Goal: Information Seeking & Learning: Learn about a topic

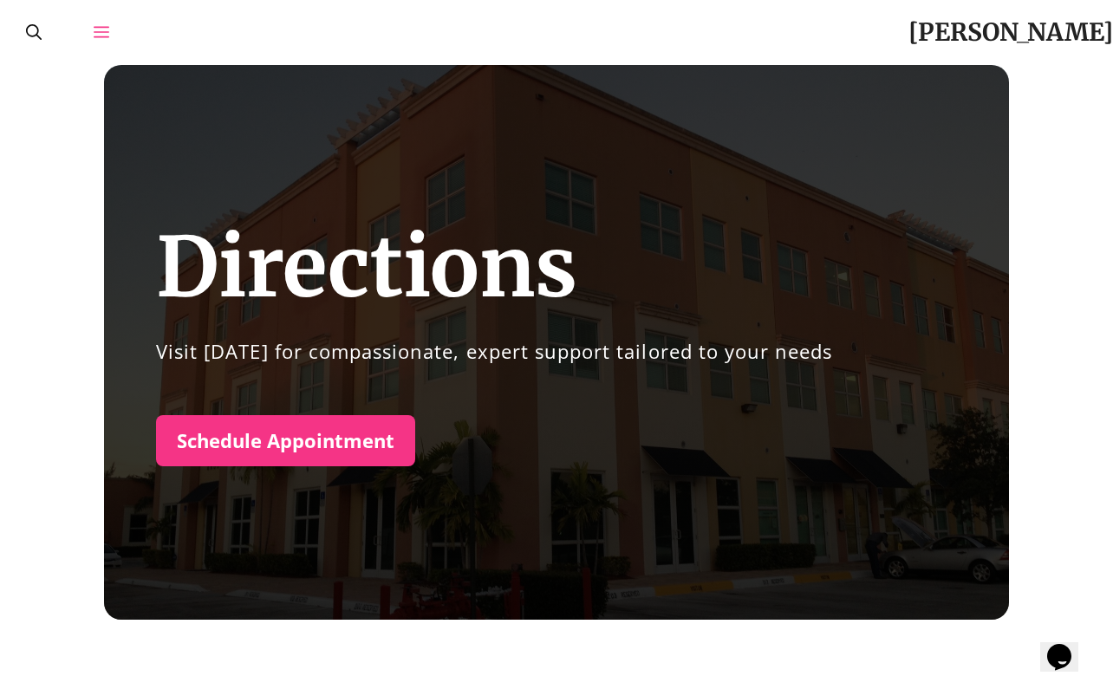
click at [104, 29] on icon "Open Off-Canvas Panel" at bounding box center [102, 32] width 16 height 16
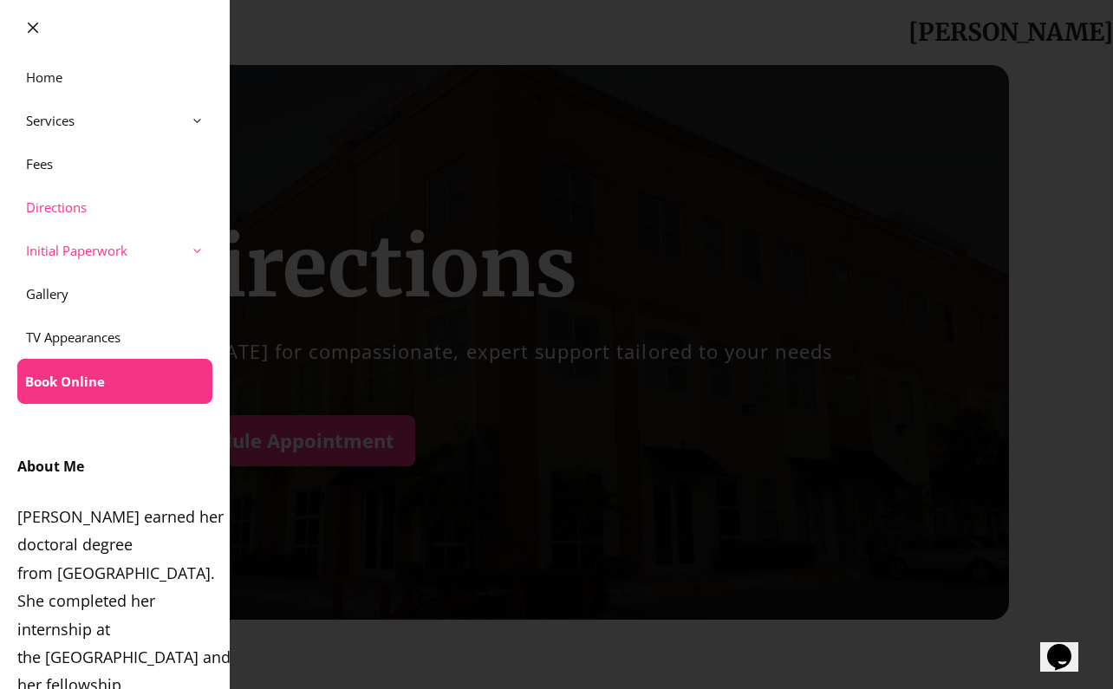
click at [91, 256] on link "Initial Paperwork" at bounding box center [115, 250] width 230 height 43
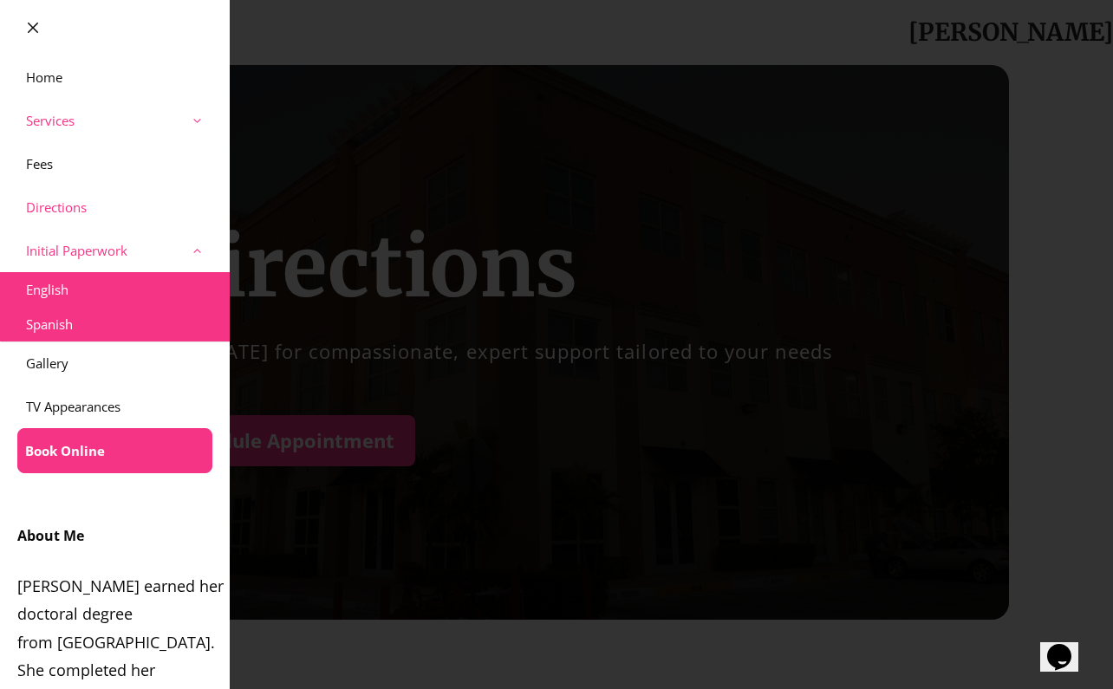
click at [76, 116] on link "Services" at bounding box center [115, 120] width 230 height 43
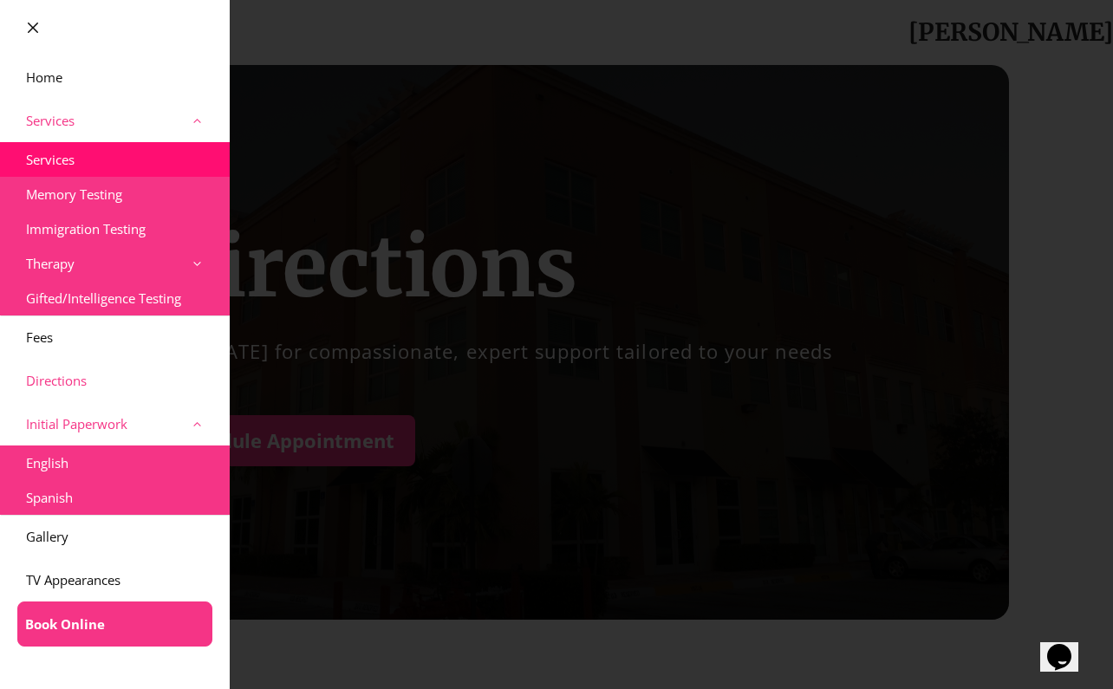
click at [62, 160] on link "Services" at bounding box center [115, 159] width 230 height 35
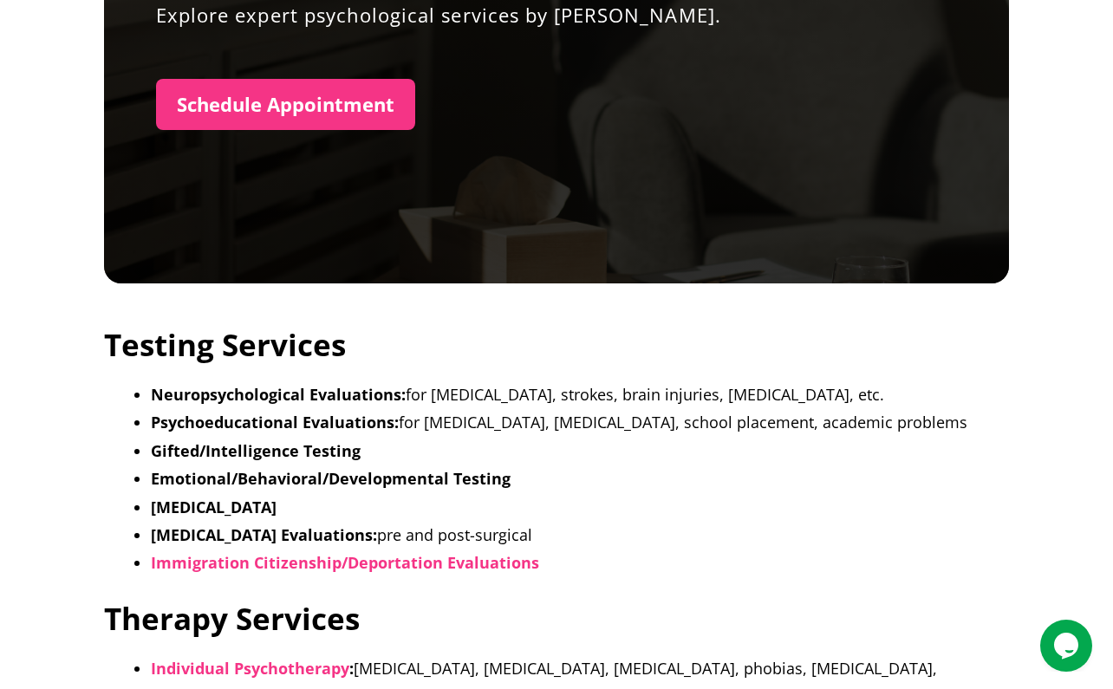
scroll to position [340, 0]
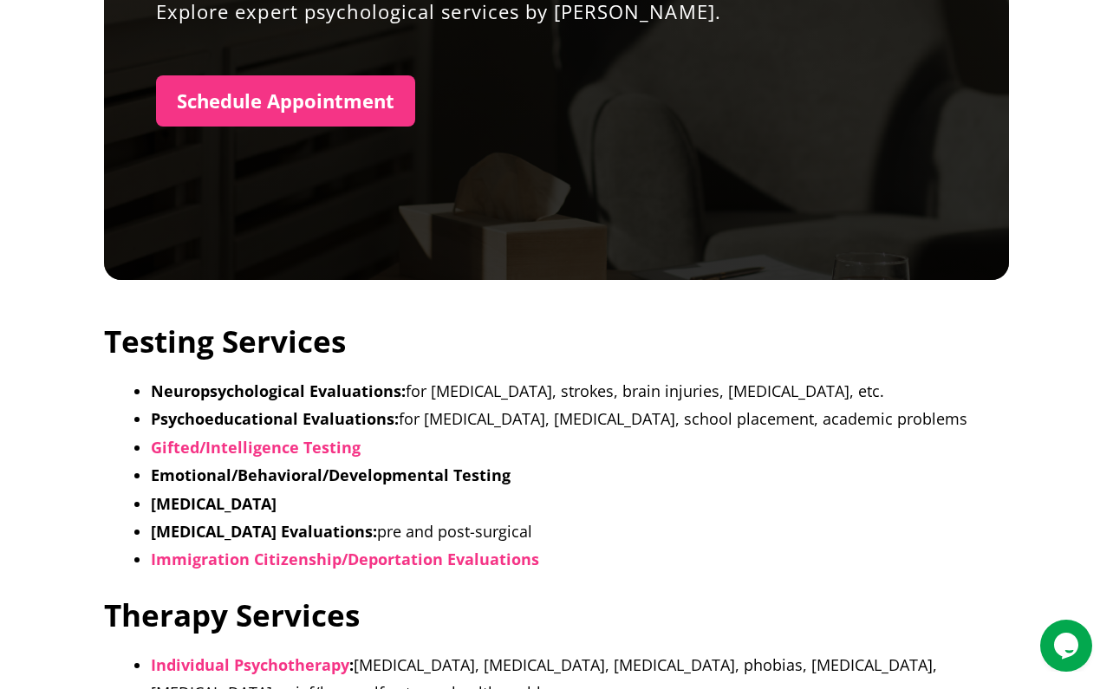
click at [238, 388] on strong "Neuropsychological Evaluations:" at bounding box center [278, 391] width 255 height 21
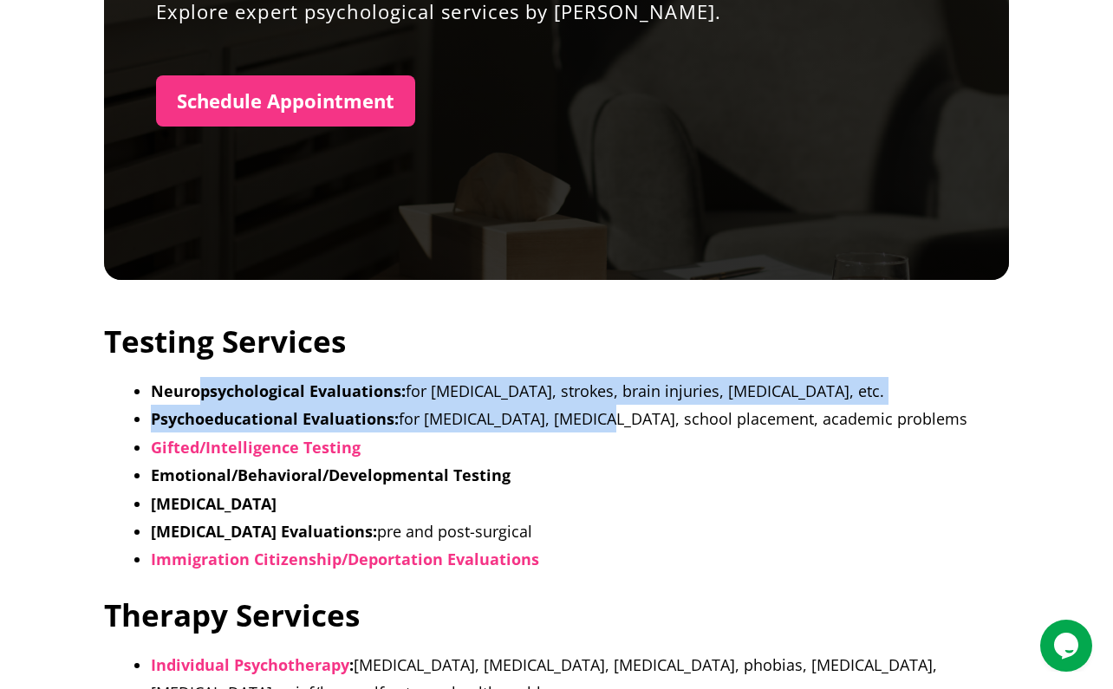
drag, startPoint x: 202, startPoint y: 397, endPoint x: 570, endPoint y: 428, distance: 368.9
click at [570, 428] on ul "Neuropsychological Evaluations: for dementia, strokes, brain injuries, memory l…" at bounding box center [580, 475] width 858 height 197
click at [570, 428] on li "Psychoeducational Evaluations: for learning disabilities, ADHD, school placemen…" at bounding box center [580, 419] width 858 height 28
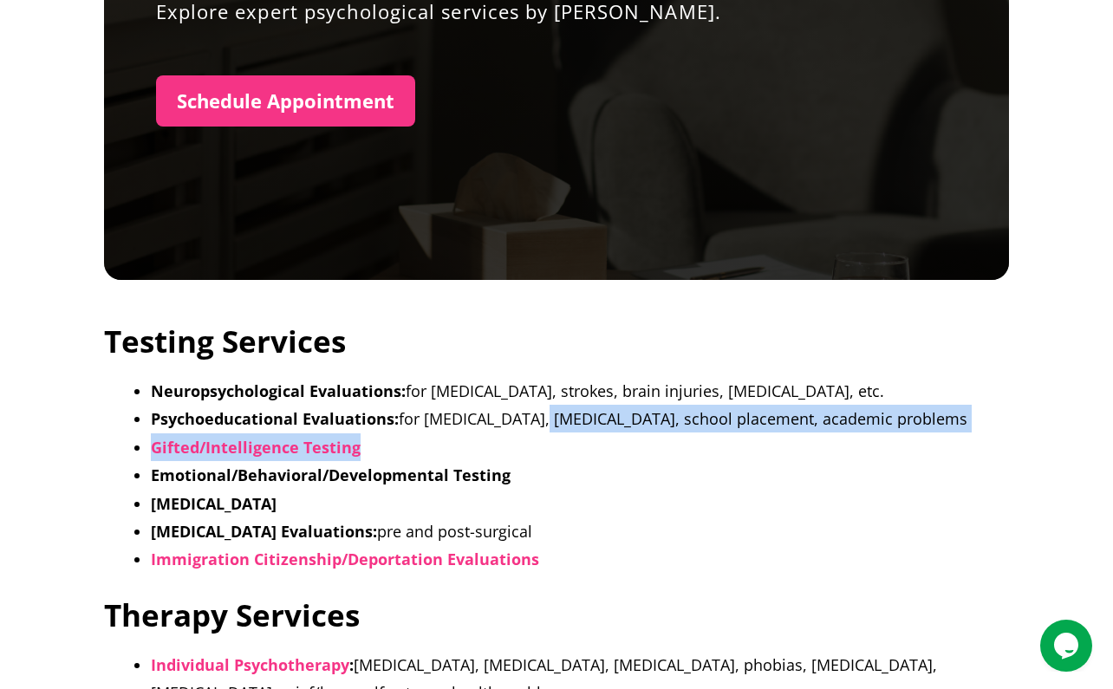
drag, startPoint x: 558, startPoint y: 422, endPoint x: 594, endPoint y: 437, distance: 38.5
click at [594, 437] on ul "Neuropsychological Evaluations: for dementia, strokes, brain injuries, memory l…" at bounding box center [580, 475] width 858 height 197
click at [586, 449] on li "Gifted/Intelligence Testing" at bounding box center [580, 448] width 858 height 28
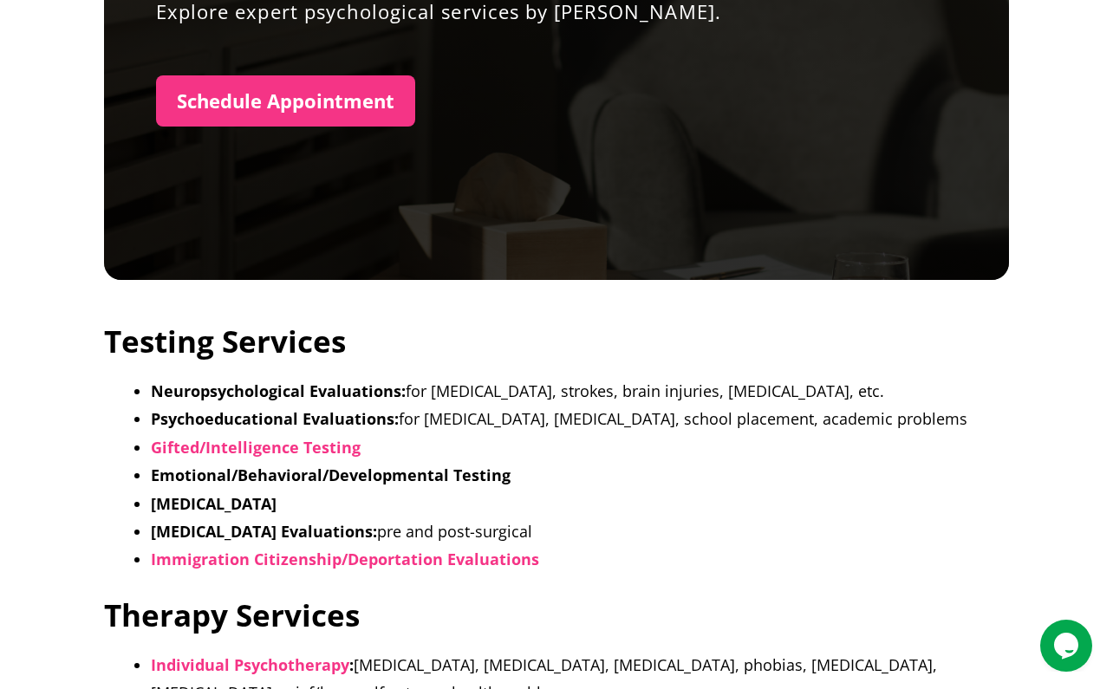
click at [374, 411] on strong "Psychoeducational Evaluations:" at bounding box center [275, 418] width 248 height 21
click at [342, 444] on link "Gifted/Intelligence Testing" at bounding box center [256, 447] width 210 height 21
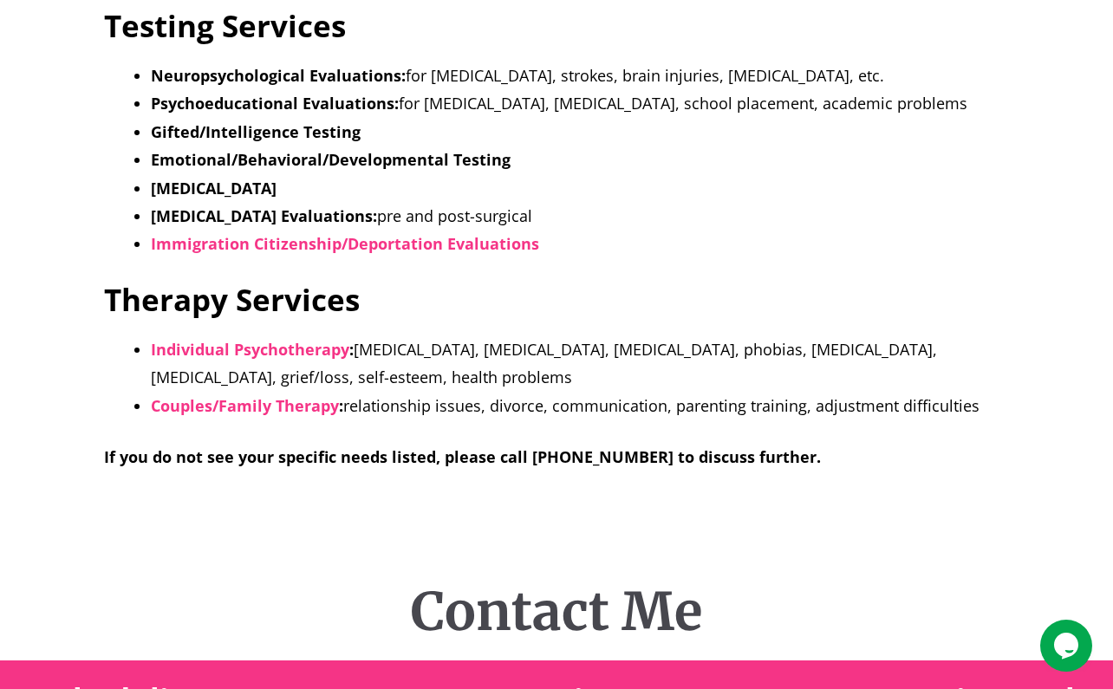
scroll to position [662, 0]
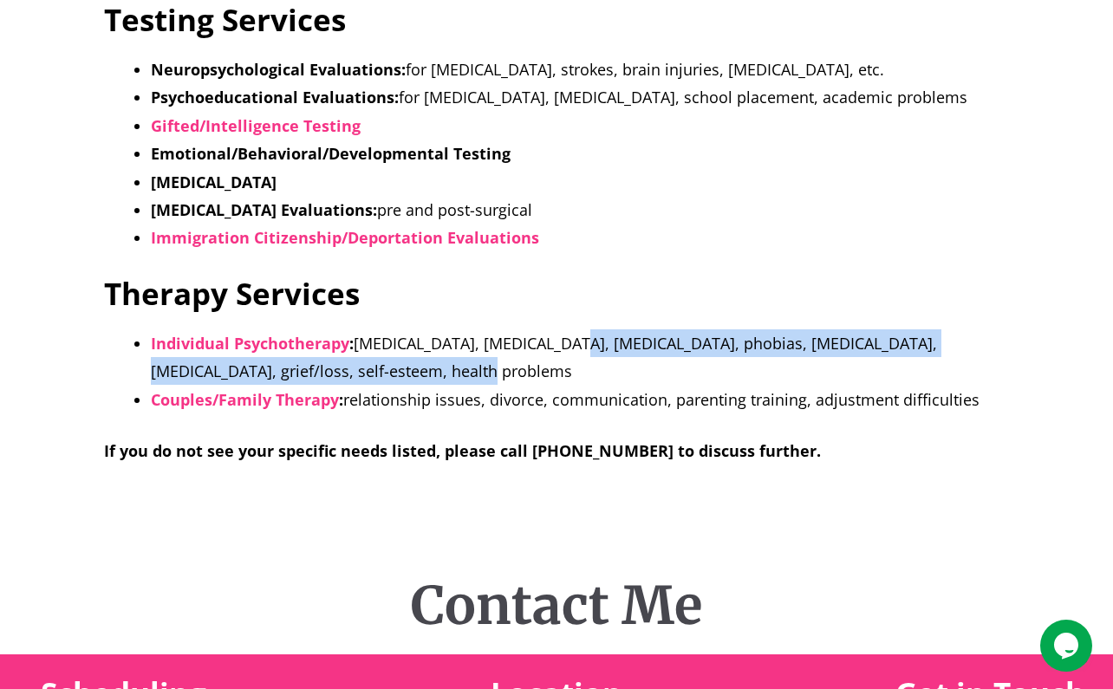
drag, startPoint x: 559, startPoint y: 346, endPoint x: 577, endPoint y: 364, distance: 25.7
click at [577, 364] on li "Individual Psychotherapy : depression, anxiety, ADHD, adjustment disorders, pho…" at bounding box center [580, 357] width 858 height 56
click at [584, 381] on li "Individual Psychotherapy : depression, anxiety, ADHD, adjustment disorders, pho…" at bounding box center [580, 357] width 858 height 56
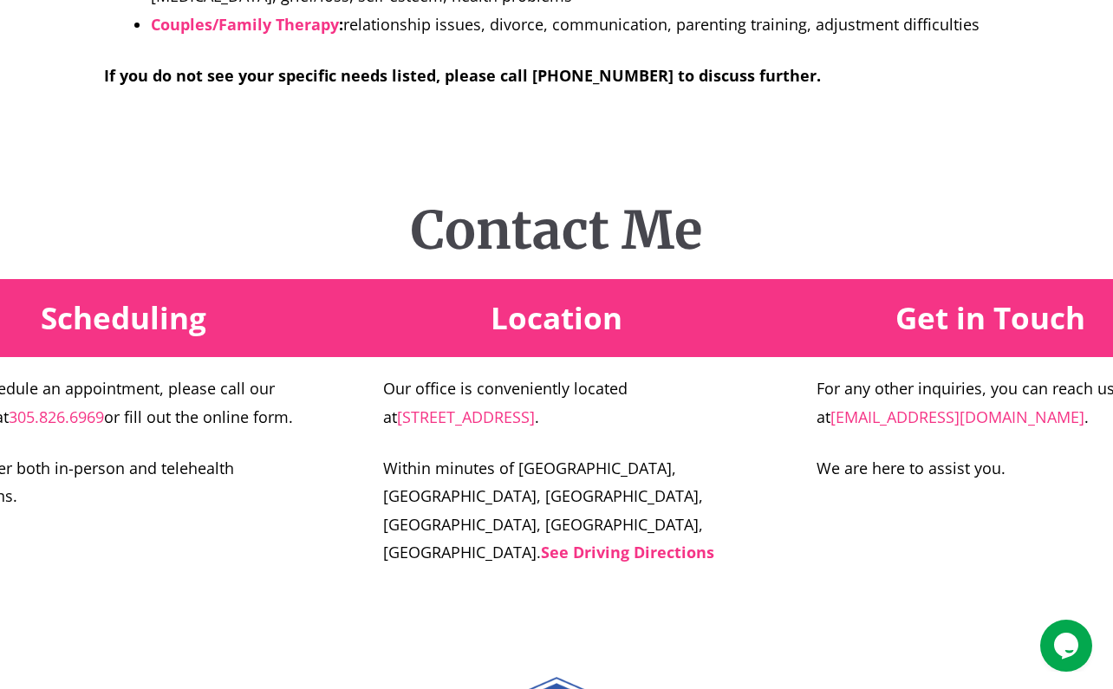
scroll to position [1059, 0]
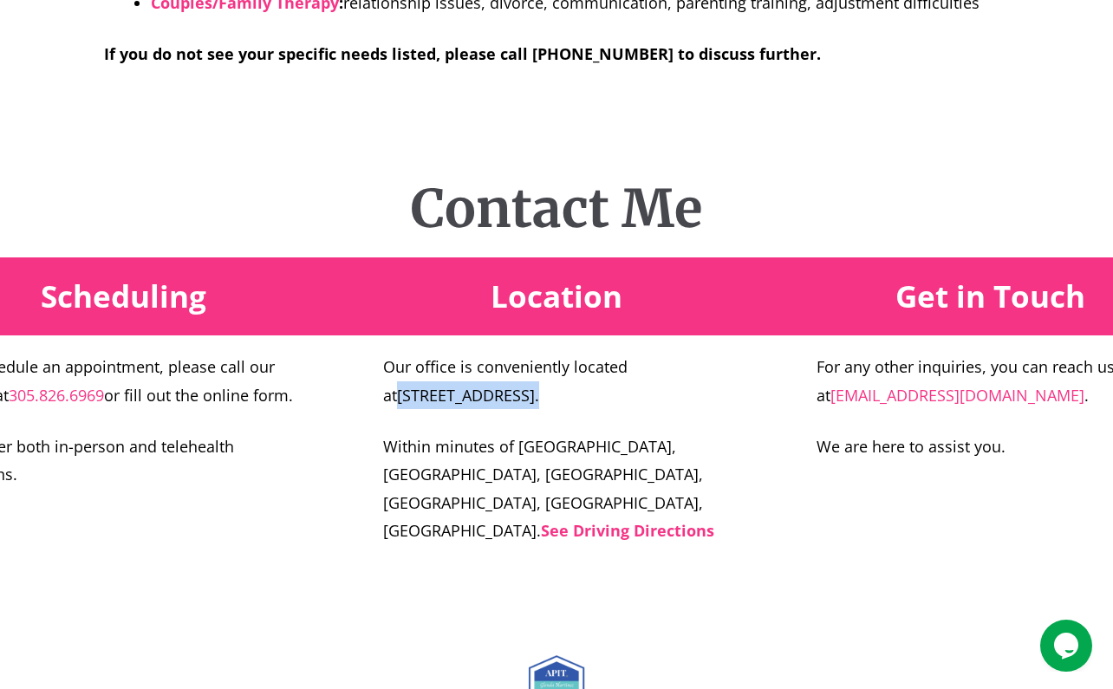
drag, startPoint x: 681, startPoint y: 394, endPoint x: 650, endPoint y: 362, distance: 44.1
click at [650, 362] on p "Our office is conveniently located at 3408 West 84th Street, Suite 310 Hialeah …" at bounding box center [556, 381] width 347 height 56
copy p "3408 West 84th Street, Suite 310 Hialeah FL 33018 ."
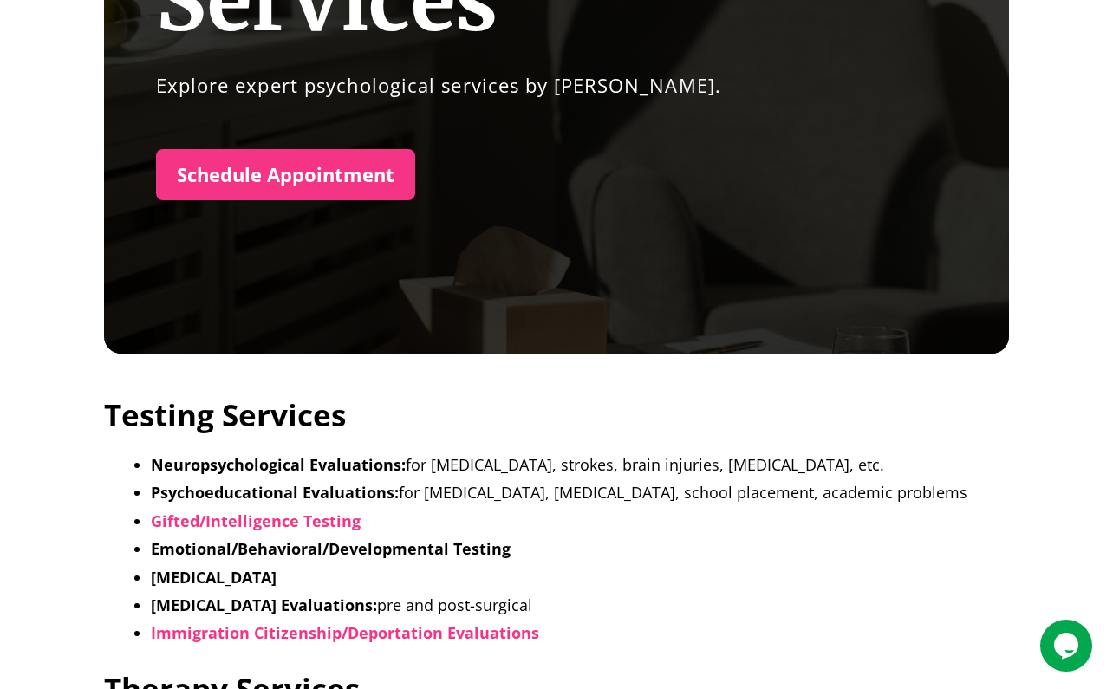
scroll to position [0, 0]
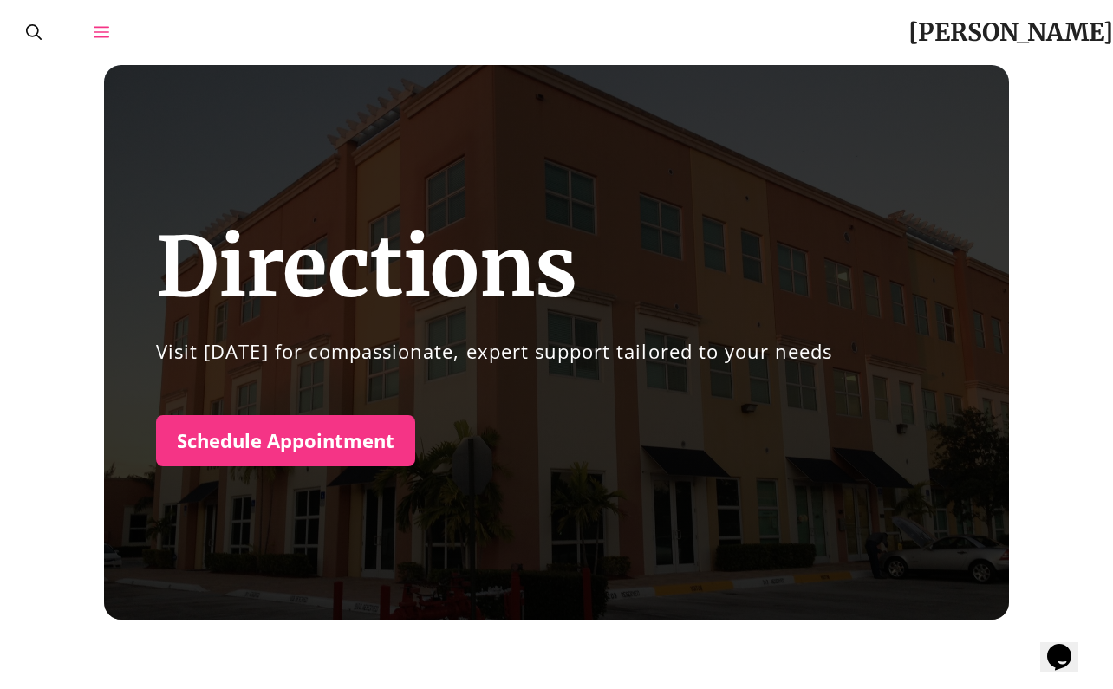
click at [101, 23] on span "Open Off-Canvas Panel" at bounding box center [102, 31] width 16 height 16
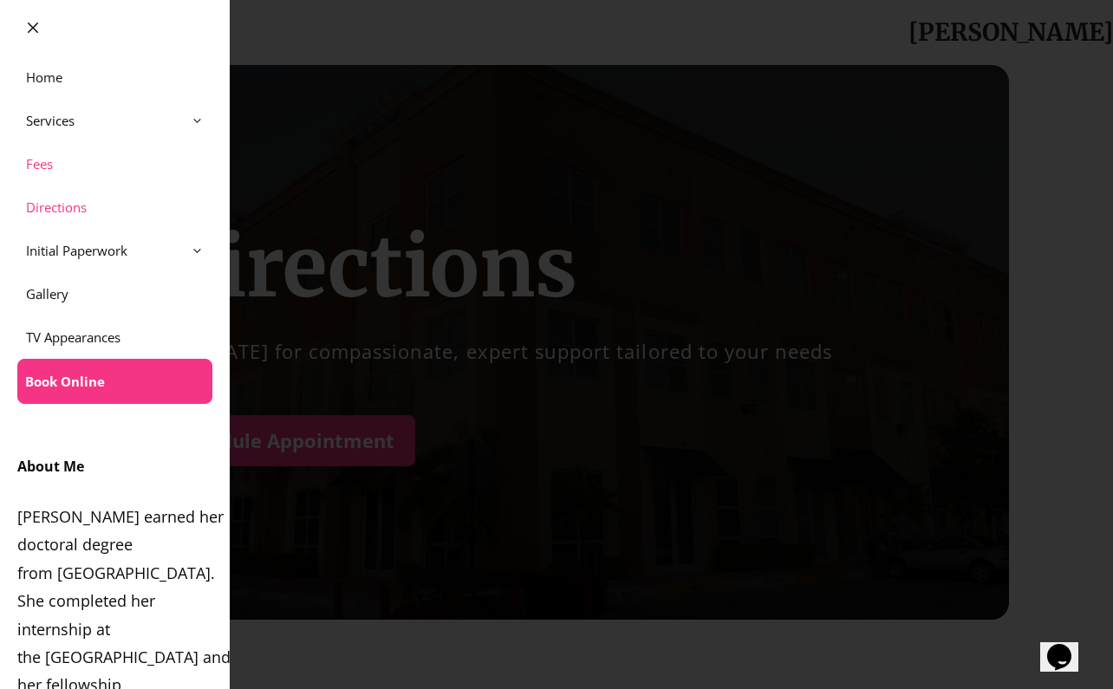
click at [100, 169] on link "Fees" at bounding box center [115, 163] width 230 height 43
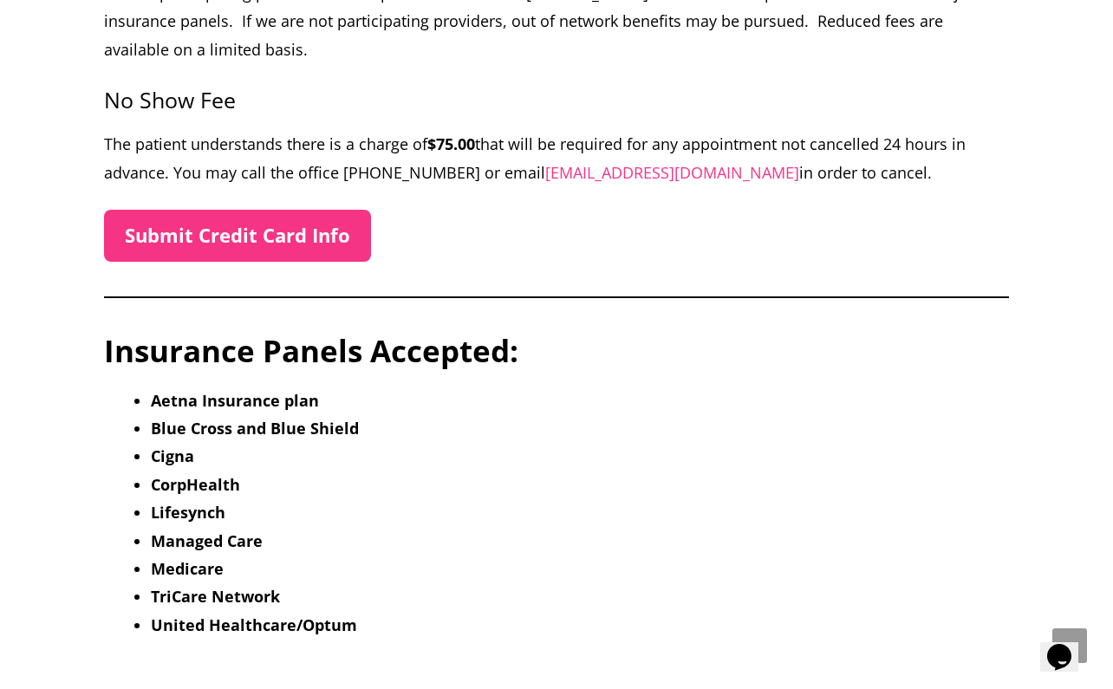
scroll to position [784, 0]
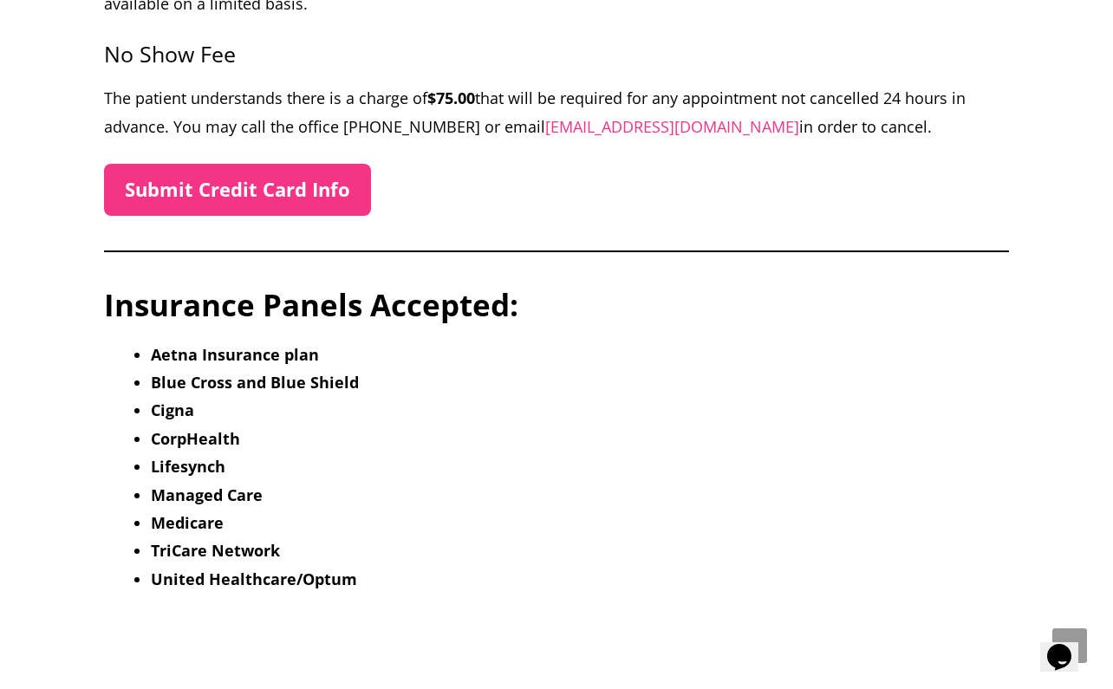
click at [199, 377] on strong "Blue Cross and Blue Shield" at bounding box center [255, 382] width 208 height 21
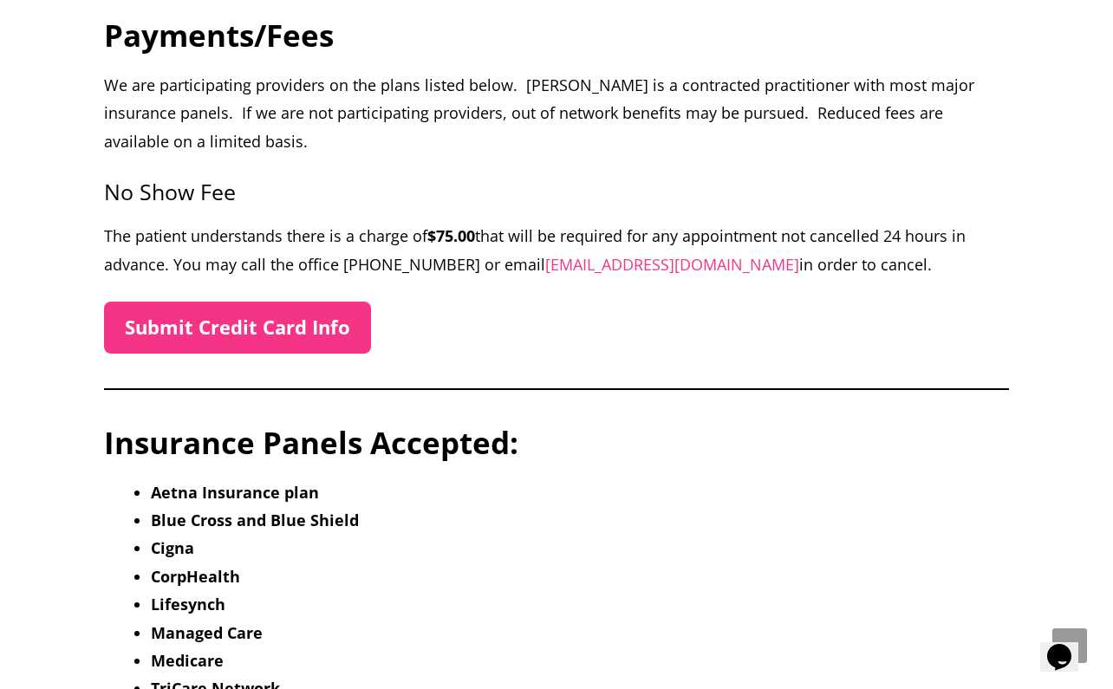
scroll to position [0, 0]
